Goal: Transaction & Acquisition: Purchase product/service

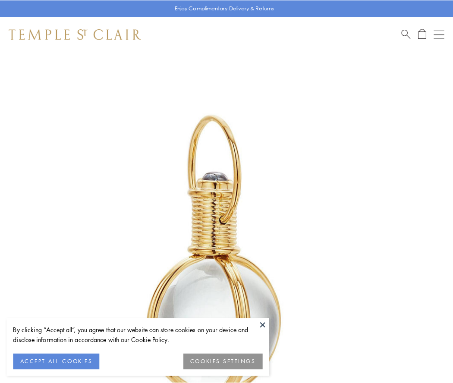
scroll to position [225, 0]
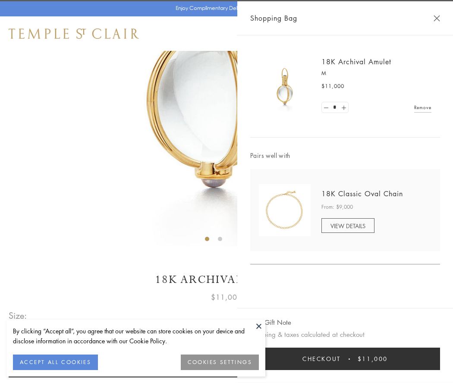
click at [345, 359] on button "Checkout $11,000" at bounding box center [345, 359] width 190 height 22
